Goal: Use online tool/utility: Utilize a website feature to perform a specific function

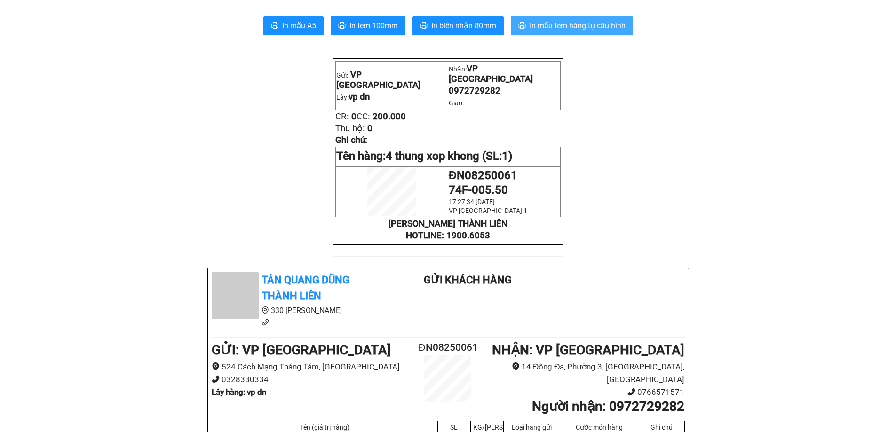
click at [595, 23] on span "In mẫu tem hàng tự cấu hình" at bounding box center [578, 26] width 96 height 12
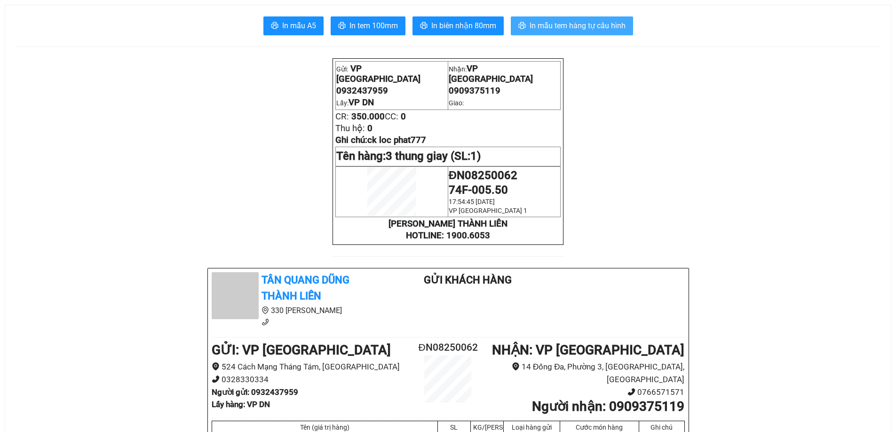
click at [610, 27] on span "In mẫu tem hàng tự cấu hình" at bounding box center [578, 26] width 96 height 12
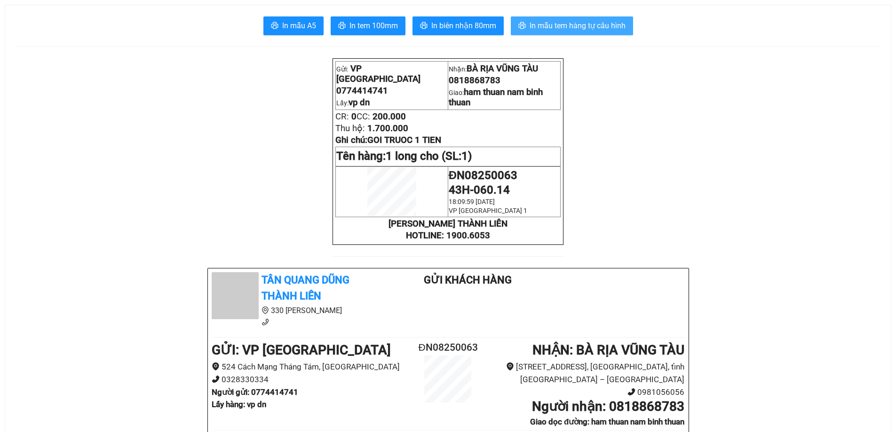
click at [591, 24] on span "In mẫu tem hàng tự cấu hình" at bounding box center [578, 26] width 96 height 12
